Goal: Answer question/provide support: Share knowledge or assist other users

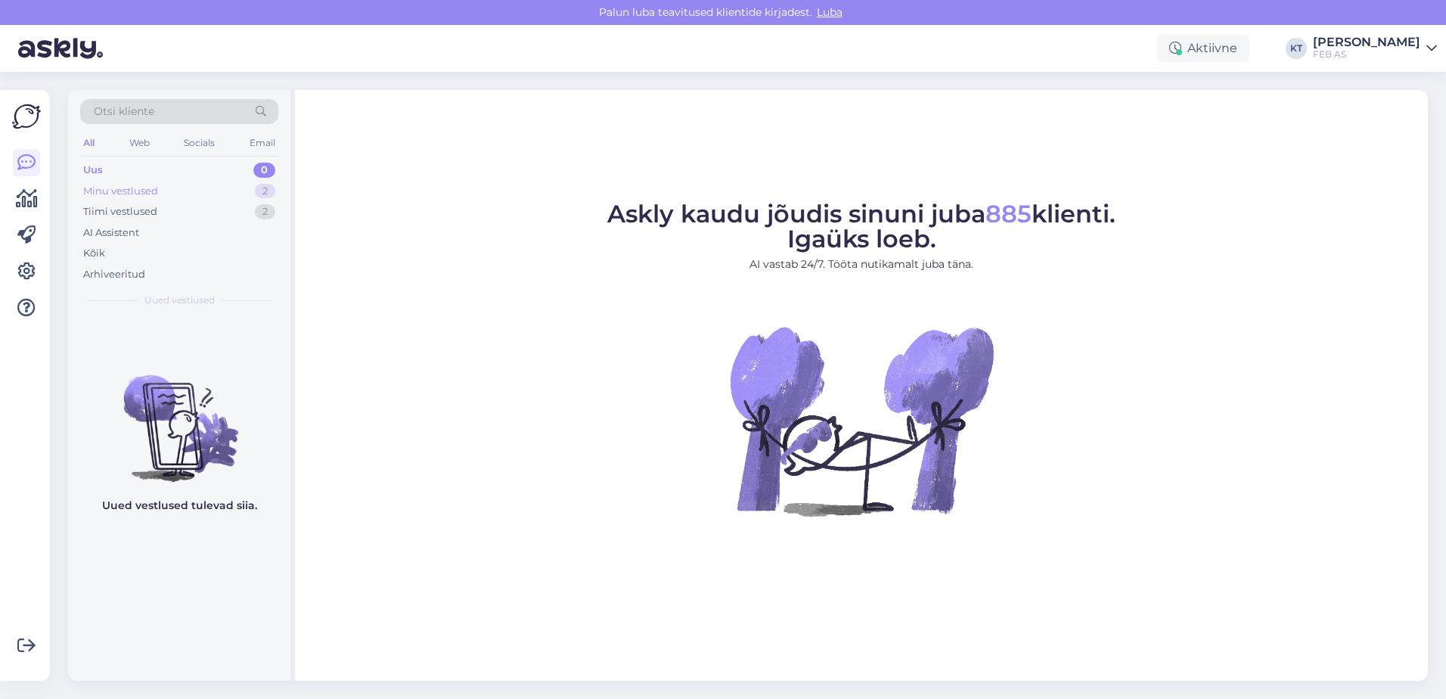
click at [151, 184] on div "Minu vestlused" at bounding box center [120, 191] width 75 height 15
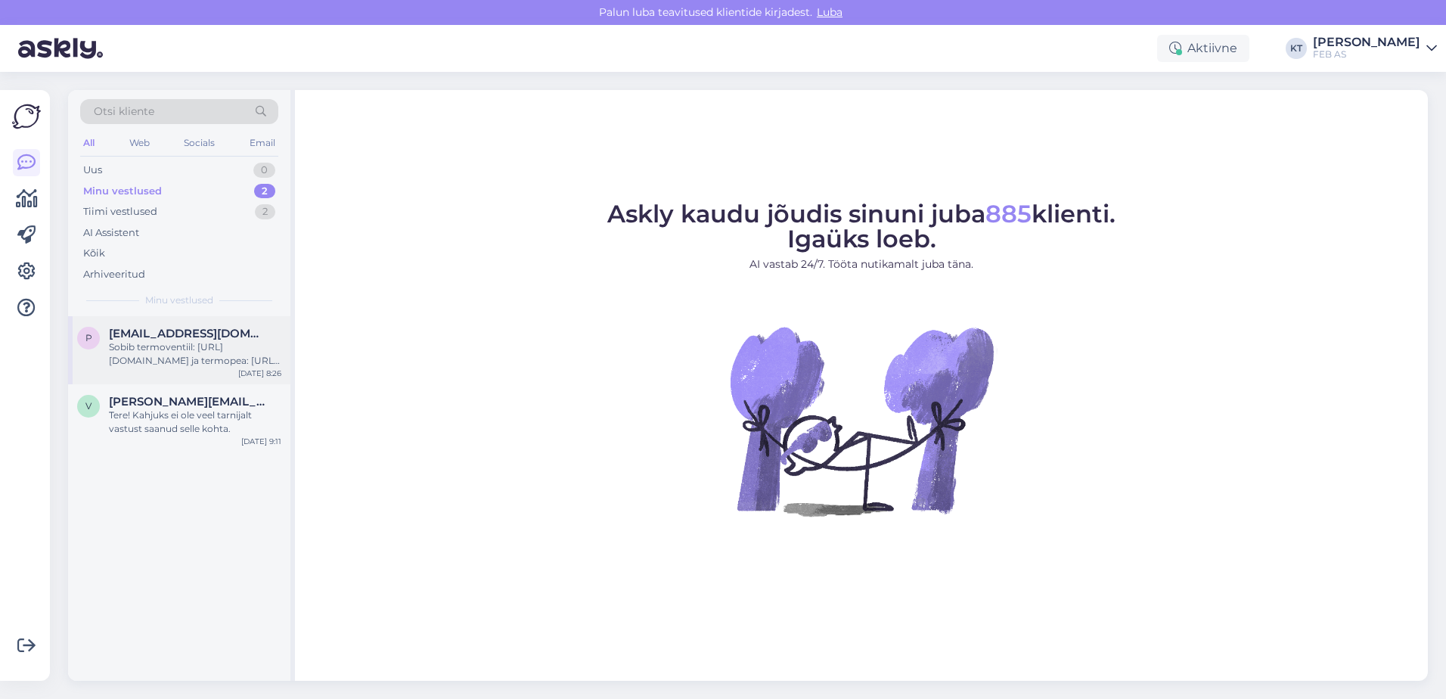
click at [154, 331] on span "[EMAIL_ADDRESS][DOMAIN_NAME]" at bounding box center [187, 334] width 157 height 14
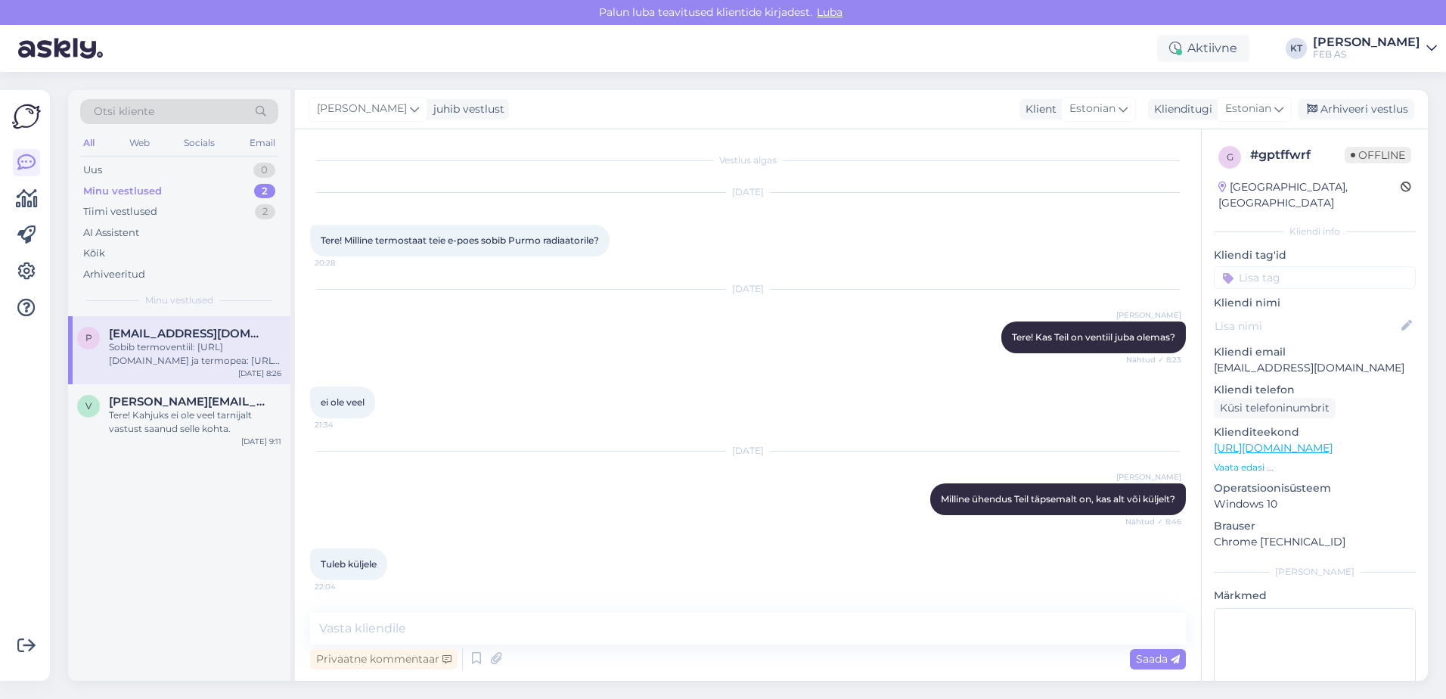
scroll to position [149, 0]
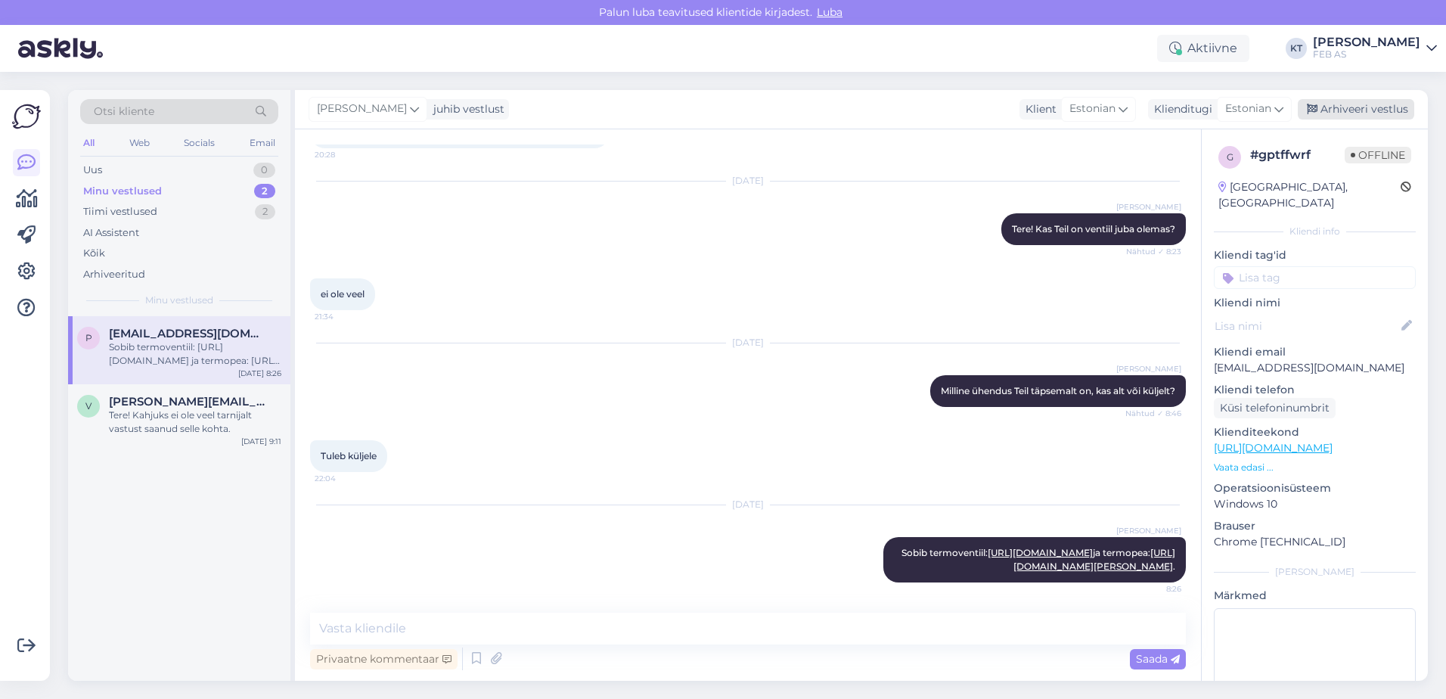
click at [1321, 110] on div "Arhiveeri vestlus" at bounding box center [1356, 109] width 117 height 20
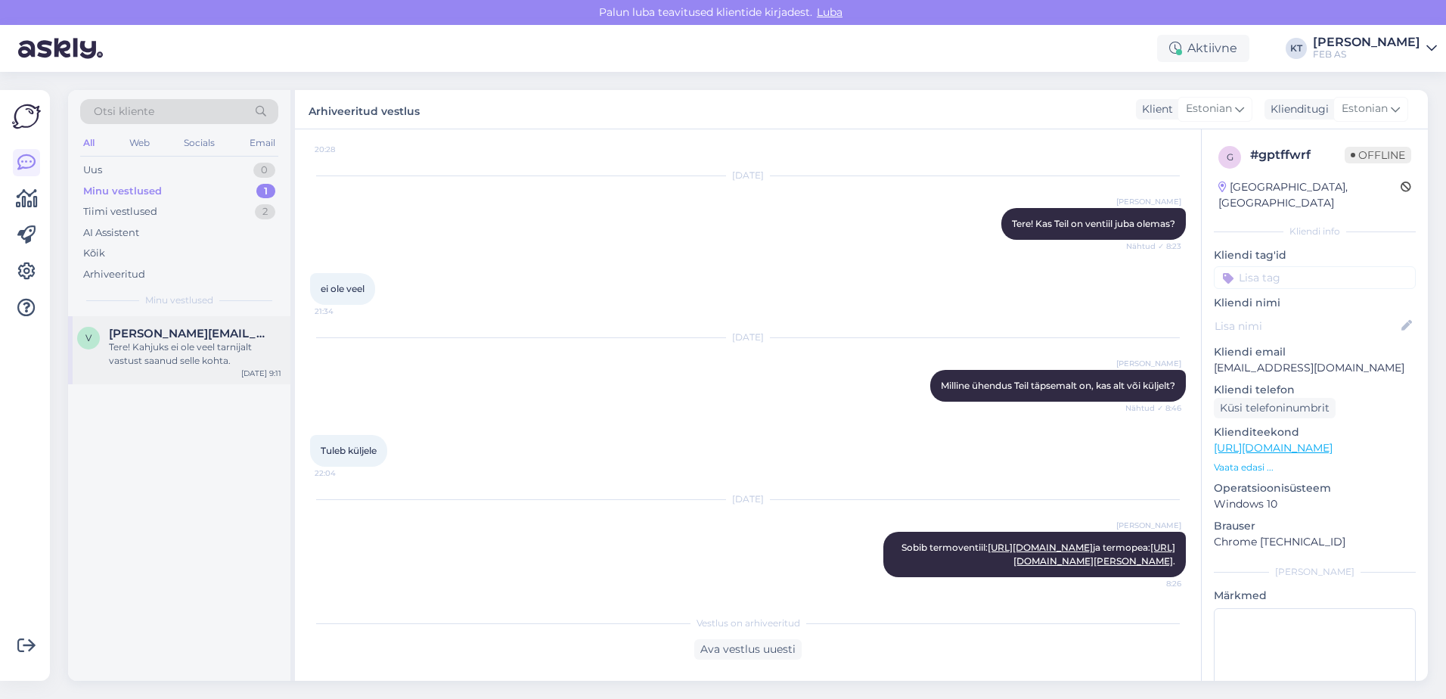
click at [172, 358] on div "Tere! Kahjuks ei ole veel tarnijalt vastust saanud selle kohta." at bounding box center [195, 353] width 172 height 27
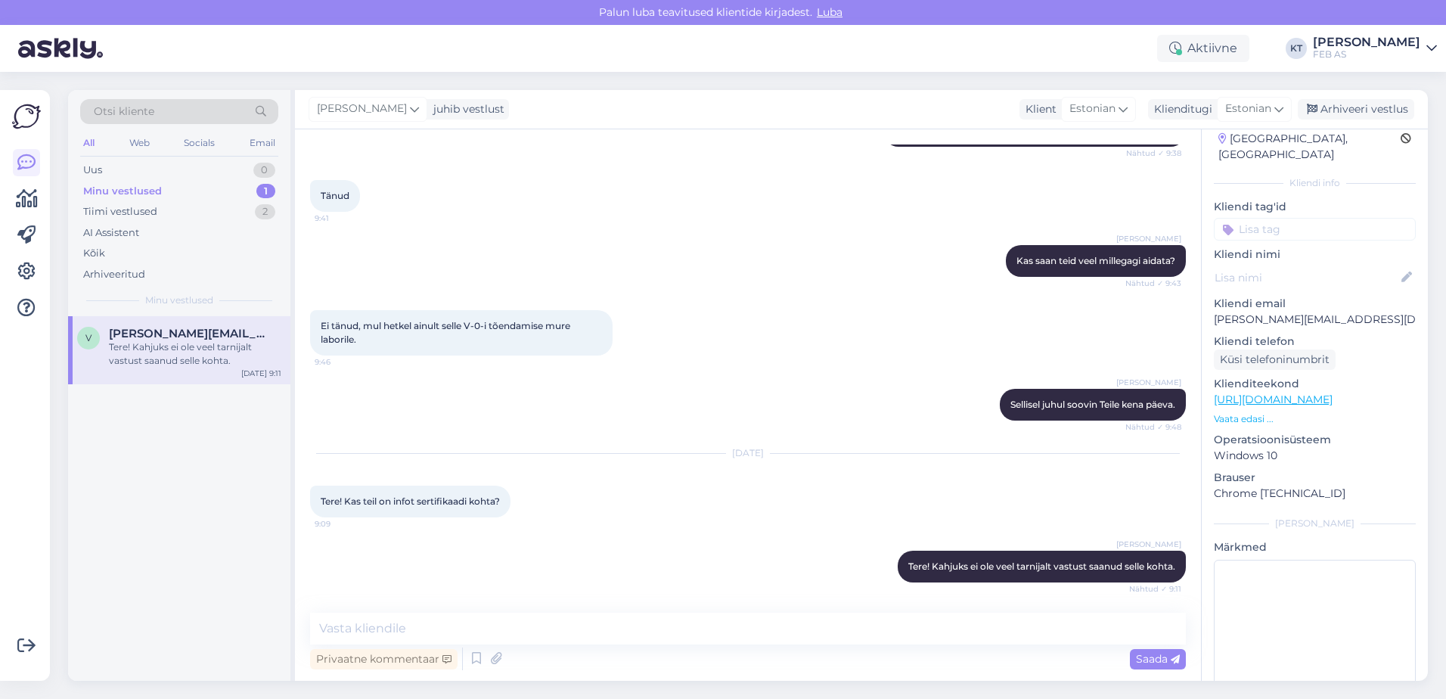
scroll to position [70, 0]
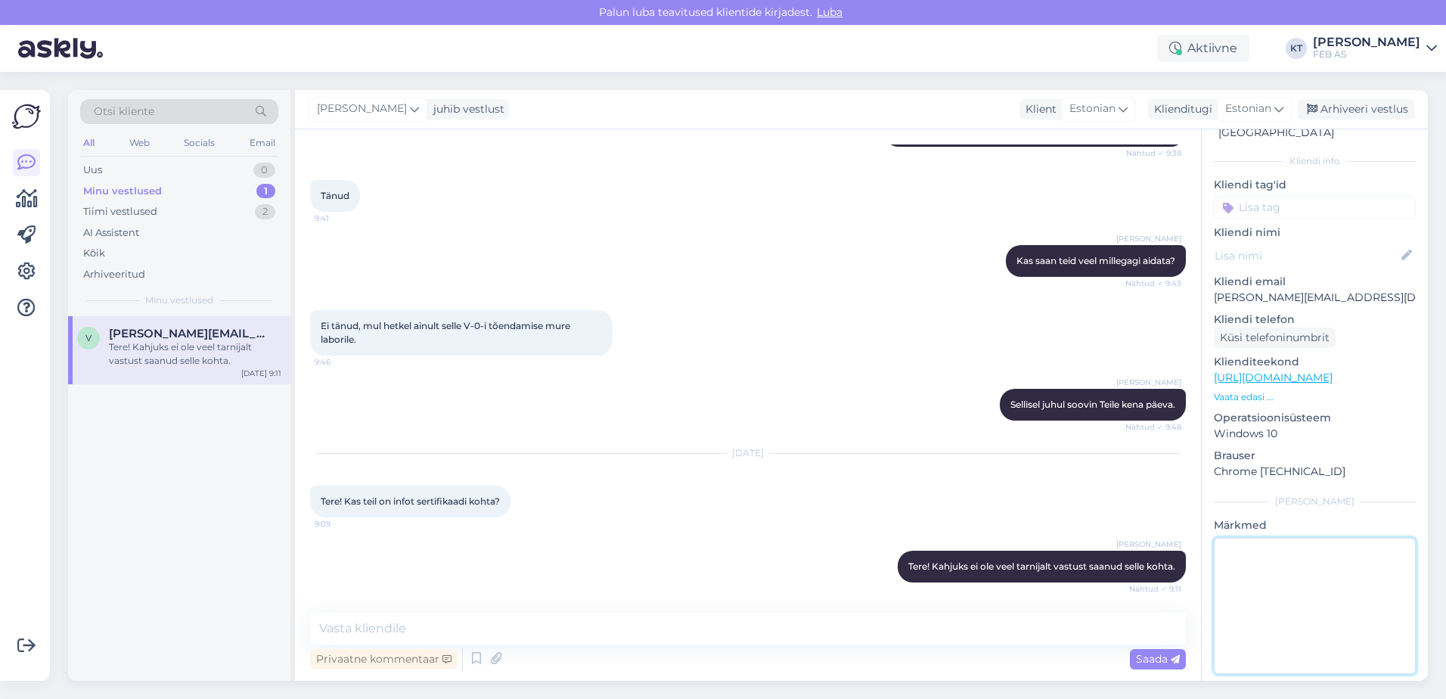
click at [1315, 542] on textarea at bounding box center [1315, 606] width 202 height 136
type textarea "Kliendile vastatud."
click at [1376, 370] on p "[URL][DOMAIN_NAME]" at bounding box center [1315, 378] width 202 height 16
click at [1370, 106] on div "Arhiveeri vestlus" at bounding box center [1356, 109] width 117 height 20
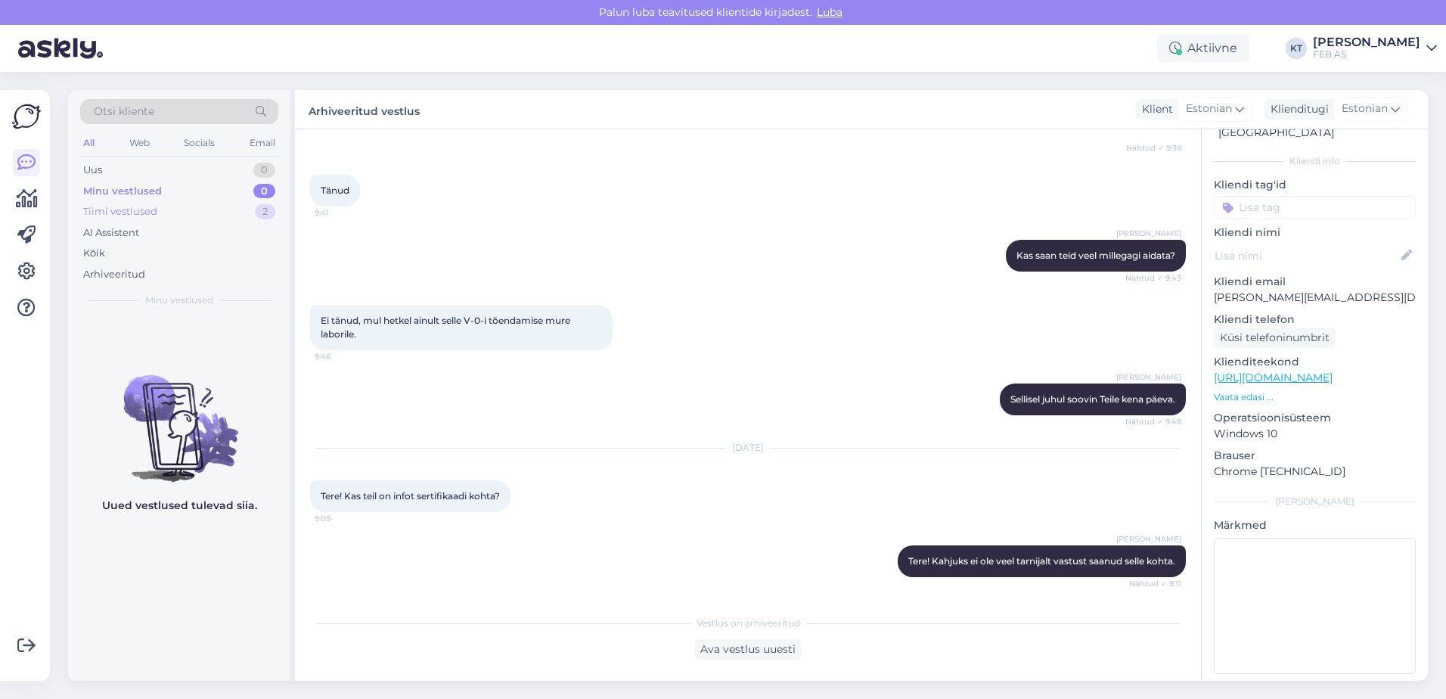
click at [159, 216] on div "Tiimi vestlused 2" at bounding box center [179, 211] width 198 height 21
